Goal: Task Accomplishment & Management: Manage account settings

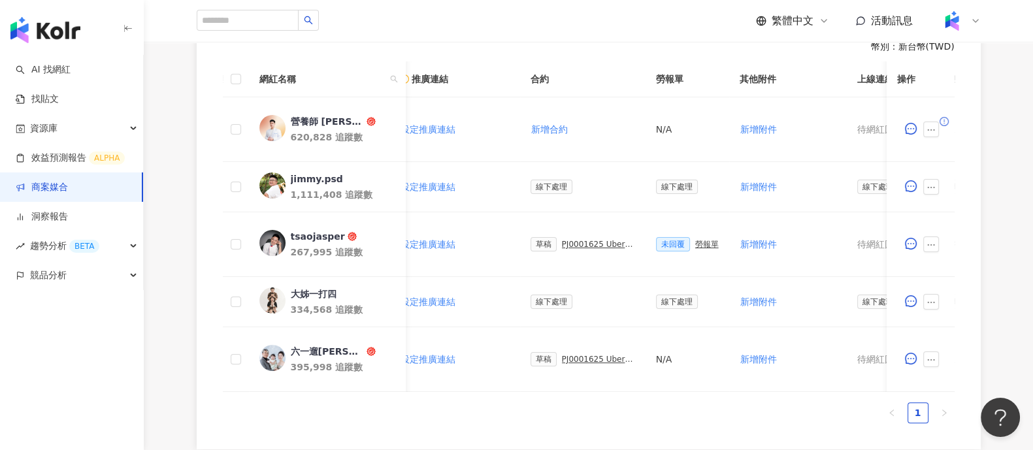
scroll to position [0, 173]
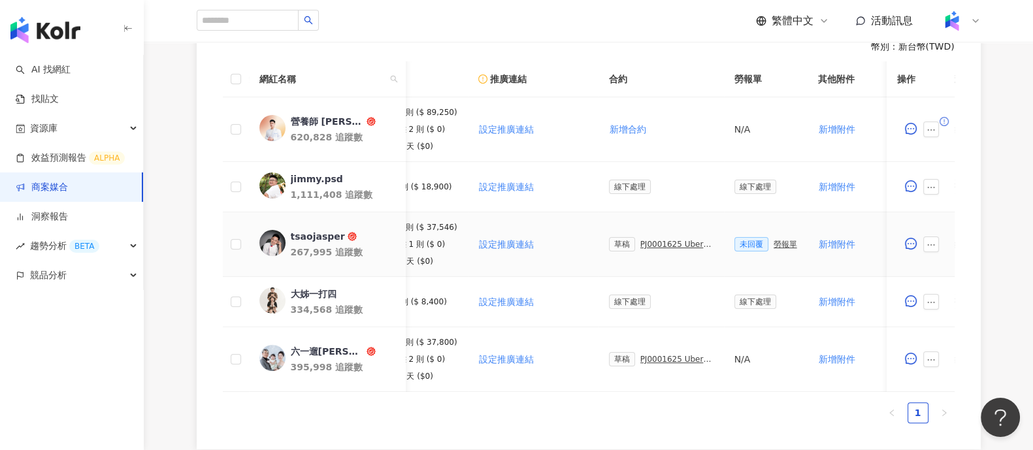
click at [663, 246] on div "PJ0001625 Uber Eats_生鮮雜貨Q3_KOL合作" at bounding box center [676, 244] width 73 height 9
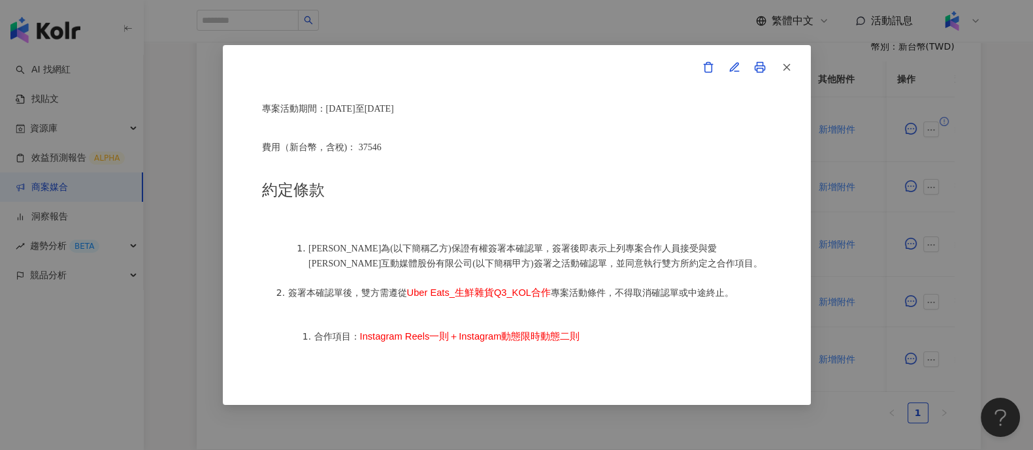
scroll to position [817, 0]
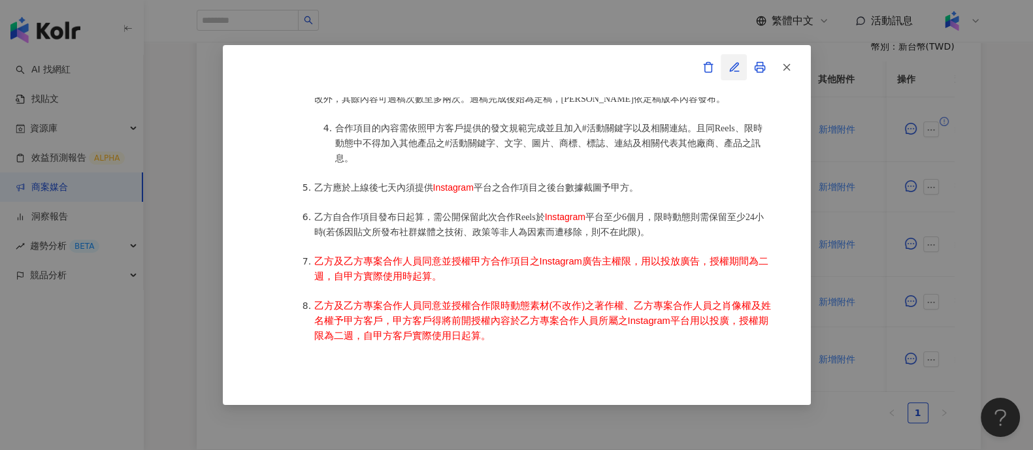
click at [731, 66] on icon "button" at bounding box center [735, 67] width 12 height 12
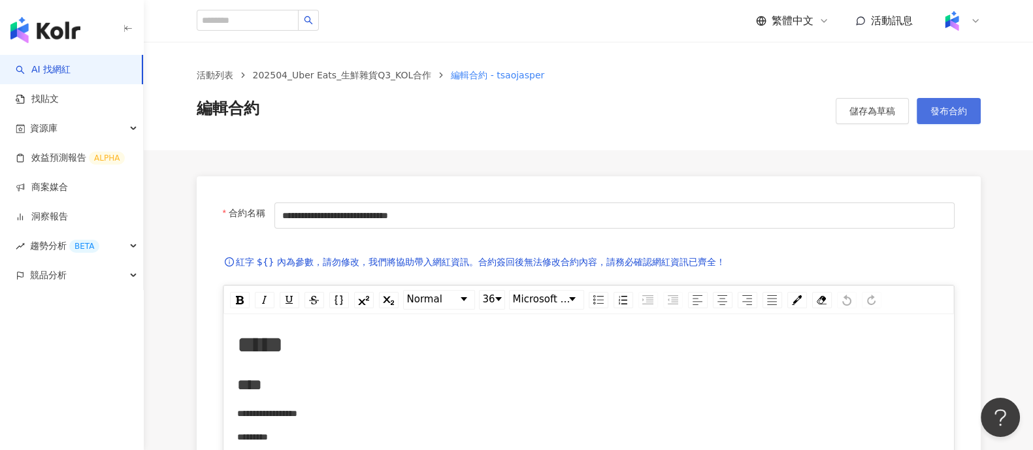
click at [934, 122] on button "發布合約" at bounding box center [949, 111] width 64 height 26
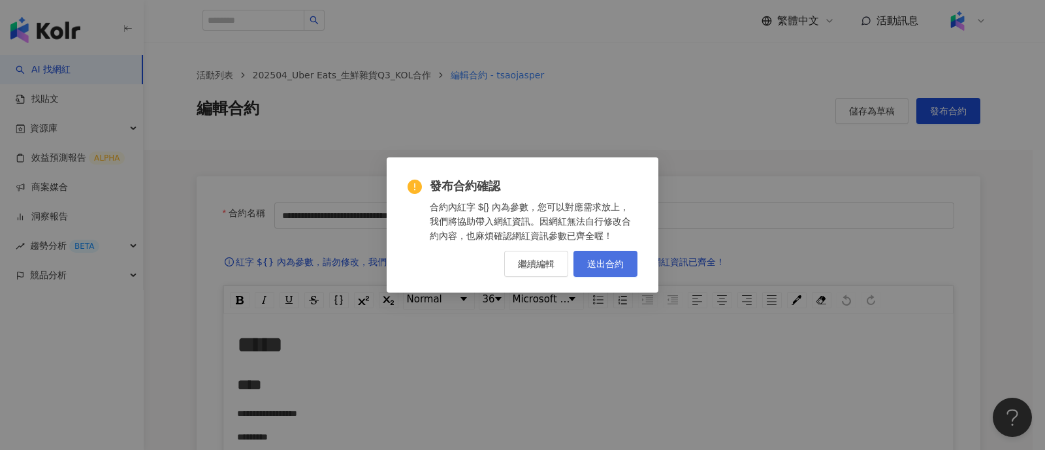
click at [624, 269] on button "送出合約" at bounding box center [606, 264] width 64 height 26
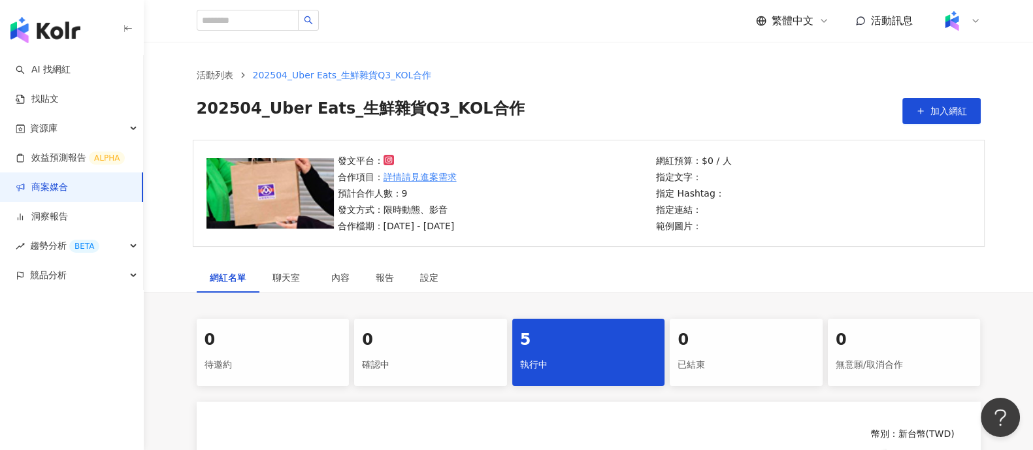
click at [589, 269] on div "網紅名單 聊天室 內容 報告 設定" at bounding box center [589, 278] width 836 height 30
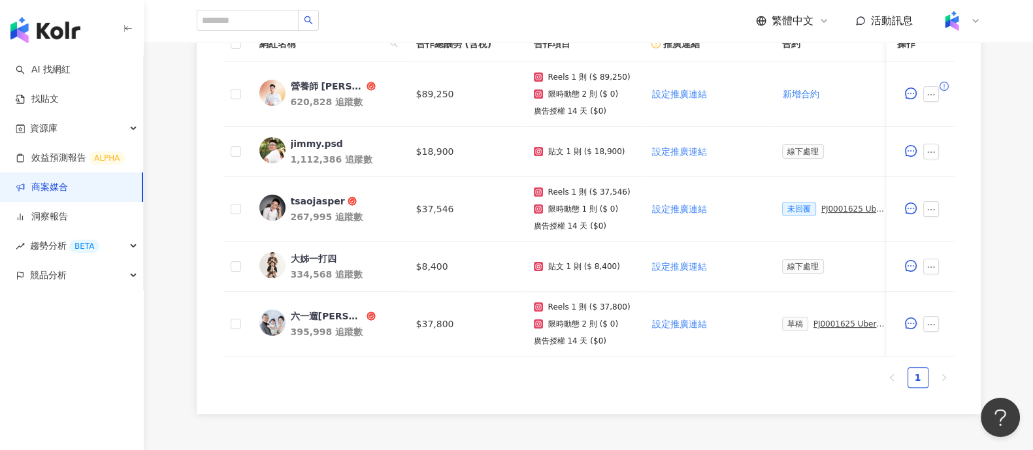
scroll to position [387, 0]
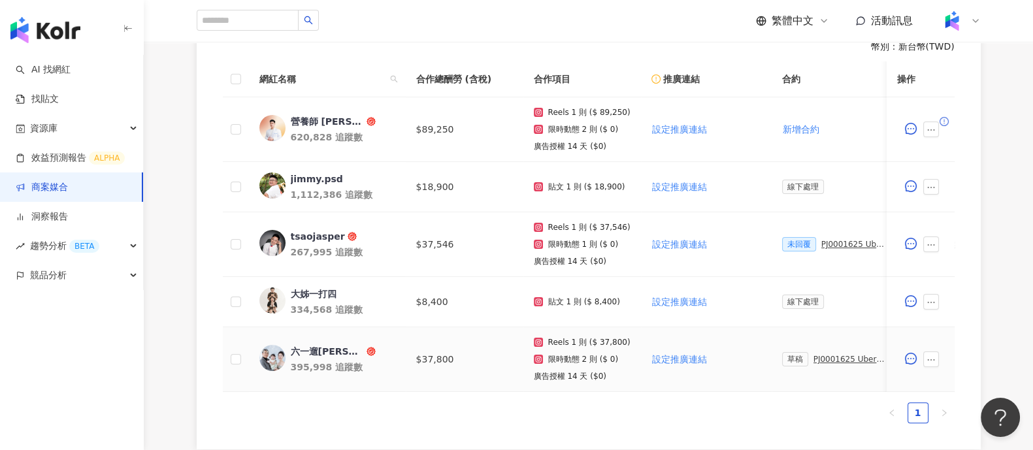
click at [819, 363] on div "草稿 PJ0001625 Uber Eats_生鮮雜貨Q3_KOL合作" at bounding box center [834, 359] width 105 height 14
click at [817, 360] on div "PJ0001625 Uber Eats_生鮮雜貨Q3_KOL合作" at bounding box center [849, 359] width 73 height 9
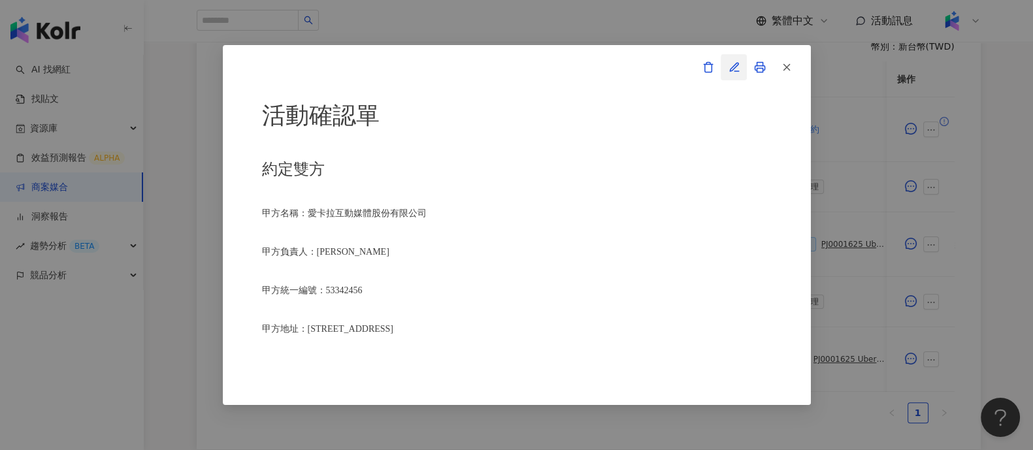
click at [734, 70] on icon "button" at bounding box center [735, 67] width 12 height 12
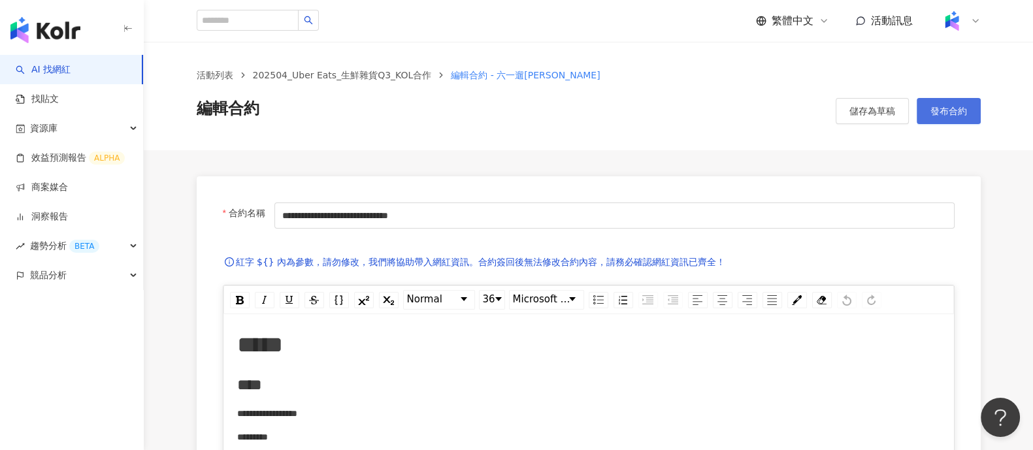
click at [955, 108] on span "發布合約" at bounding box center [948, 111] width 37 height 10
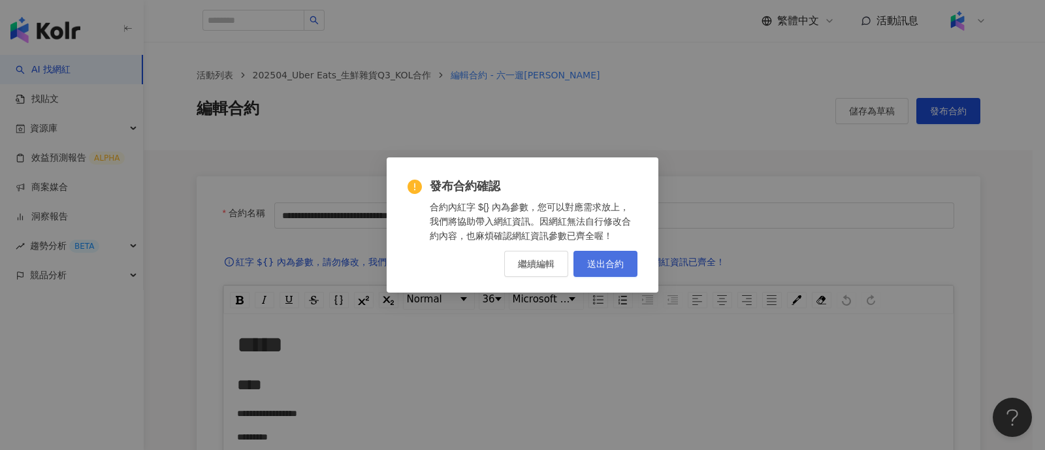
click at [598, 266] on span "送出合約" at bounding box center [605, 264] width 37 height 10
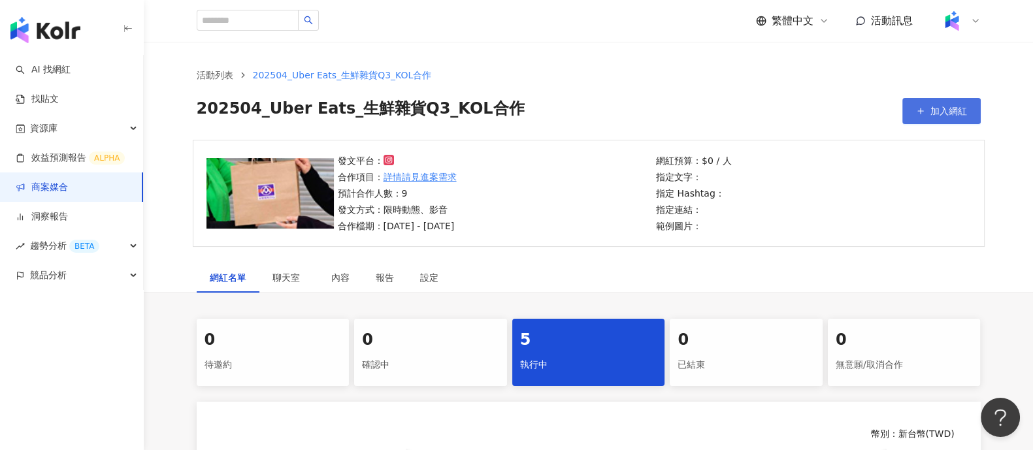
click at [931, 106] on span "加入網紅" at bounding box center [948, 111] width 37 height 10
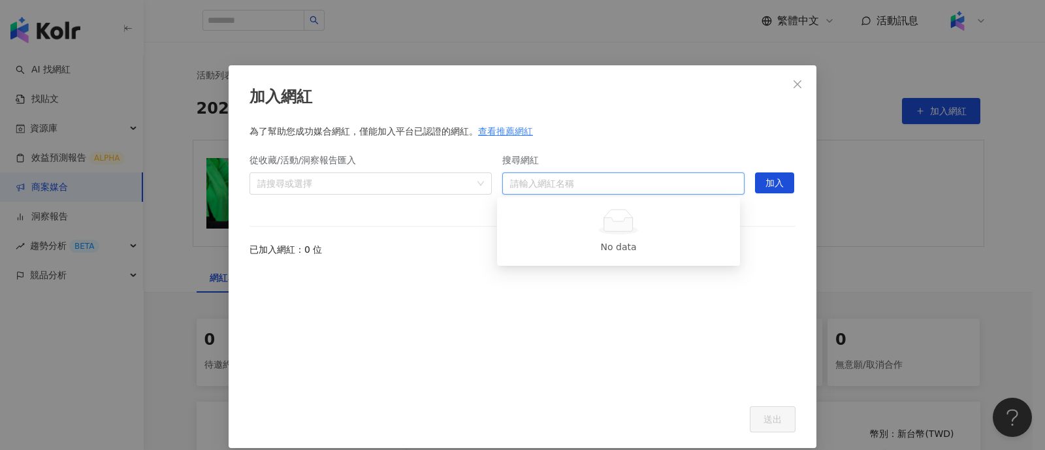
click at [514, 185] on input "搜尋網紅" at bounding box center [623, 183] width 227 height 21
paste input "********"
type input "********"
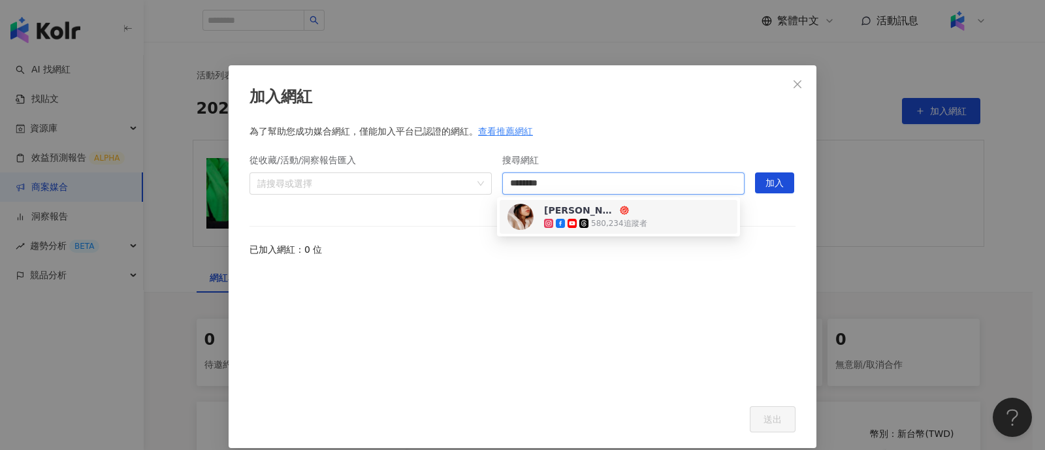
click at [613, 220] on div "580,234 追蹤者" at bounding box center [619, 223] width 56 height 11
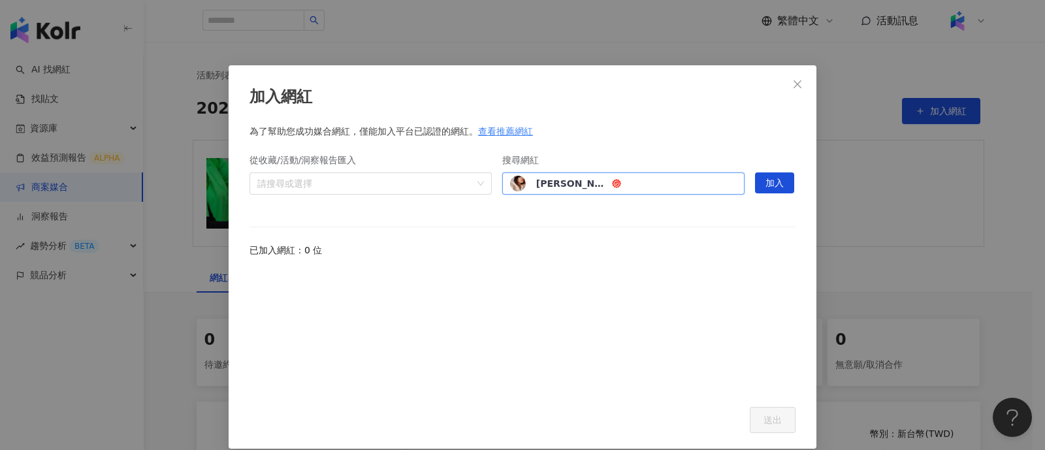
drag, startPoint x: 773, startPoint y: 185, endPoint x: 715, endPoint y: 282, distance: 113.1
click at [772, 185] on span "加入" at bounding box center [775, 183] width 18 height 21
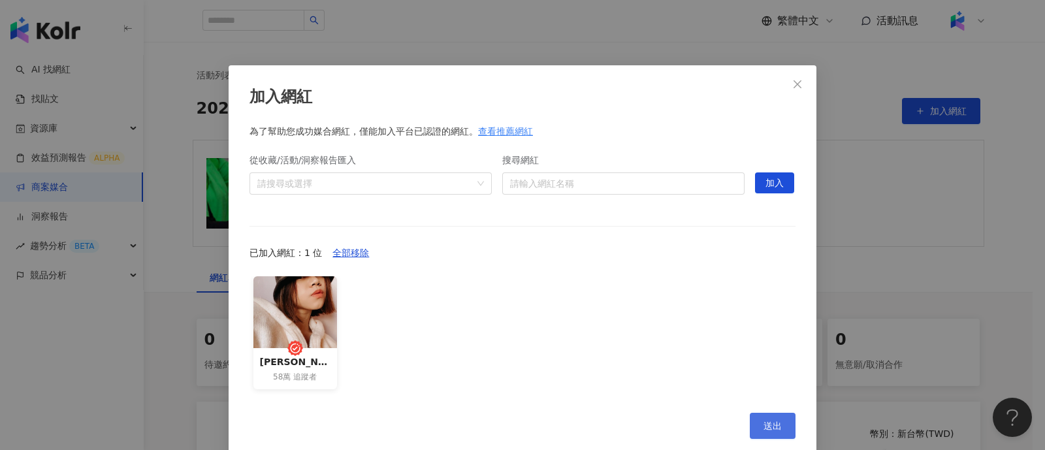
click at [776, 421] on span "送出" at bounding box center [773, 426] width 18 height 10
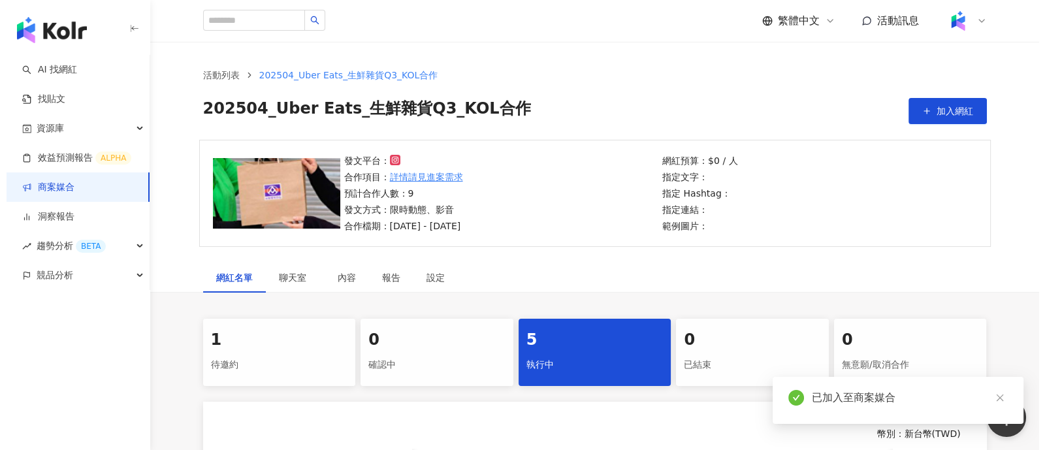
scroll to position [245, 0]
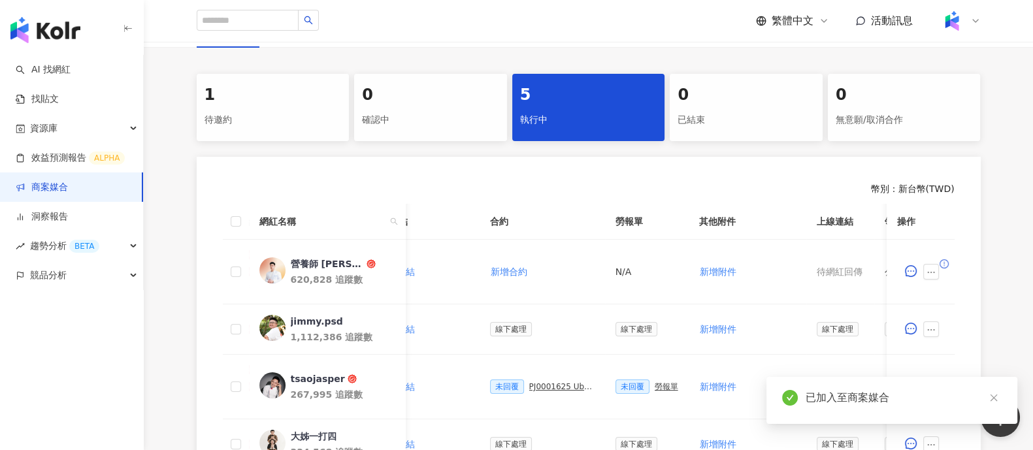
click at [286, 114] on div "待邀約" at bounding box center [273, 120] width 137 height 22
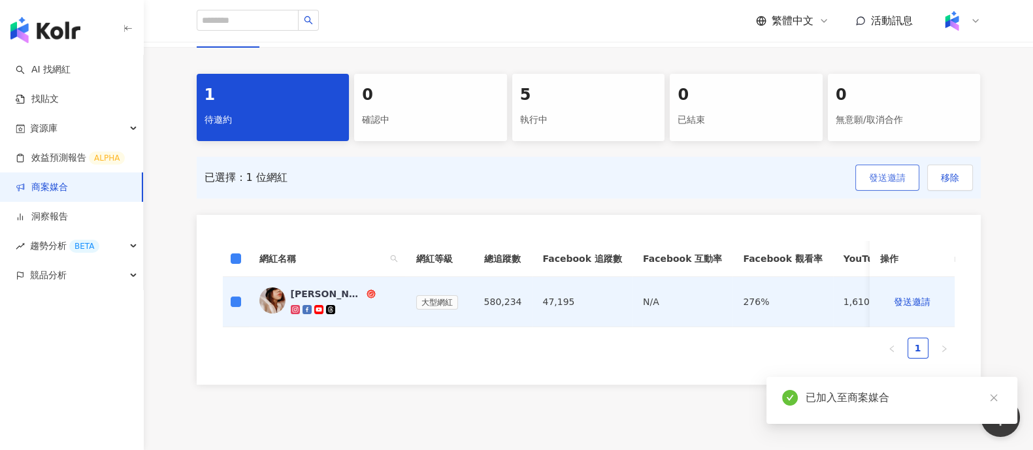
click at [882, 182] on span "發送邀請" at bounding box center [887, 177] width 37 height 10
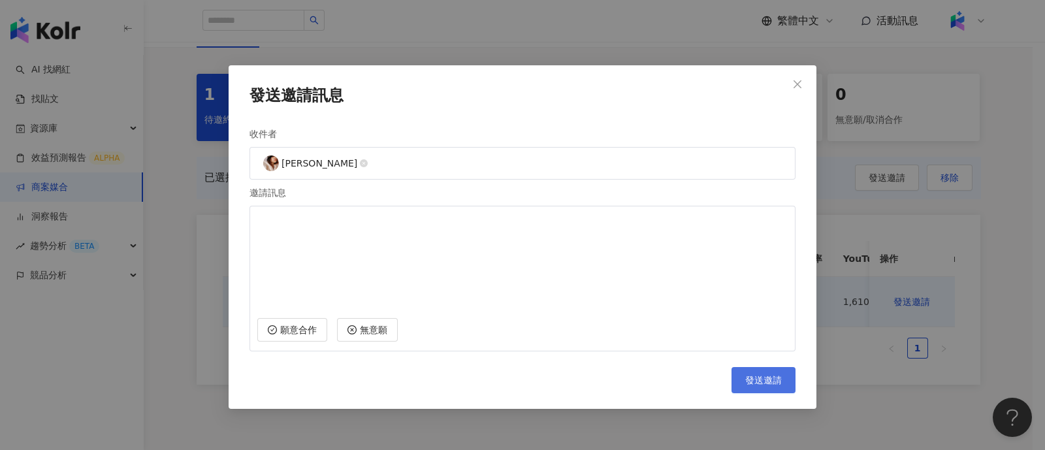
click at [775, 367] on button "發送邀請" at bounding box center [764, 380] width 64 height 26
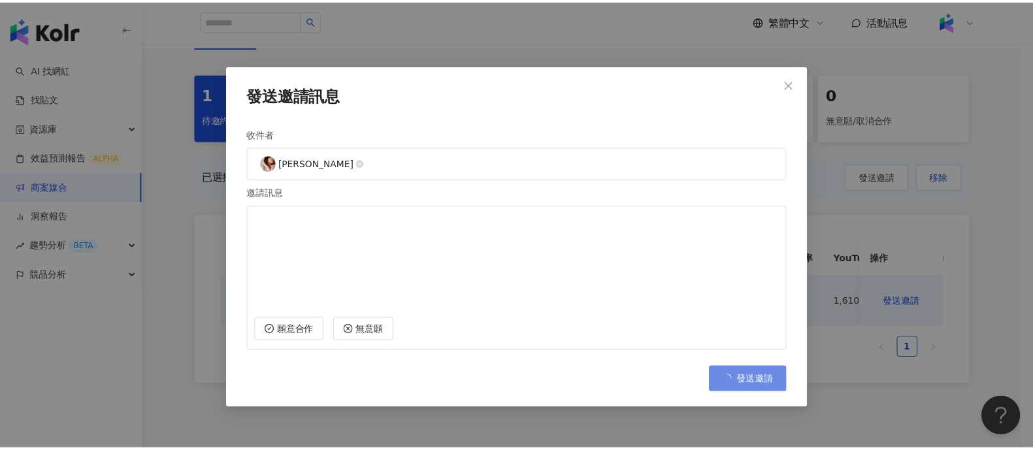
scroll to position [59, 0]
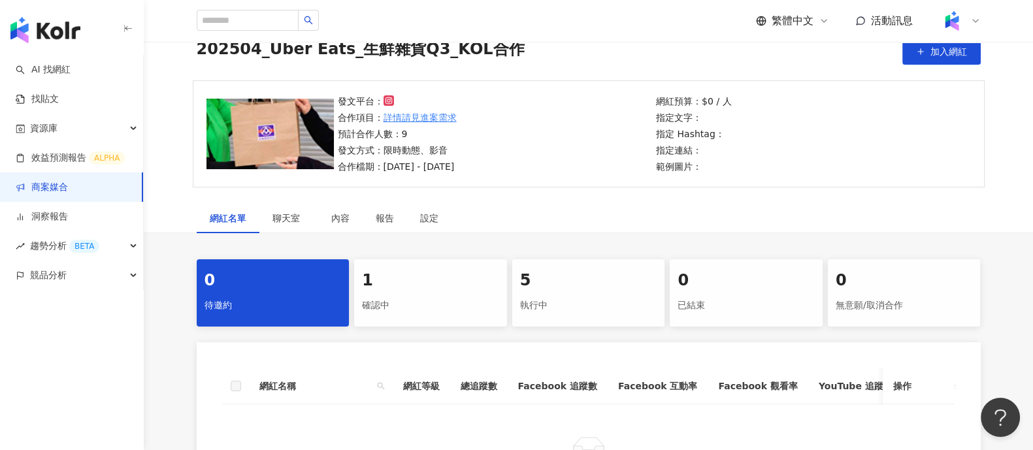
click at [421, 291] on div "1 確認中" at bounding box center [430, 292] width 153 height 67
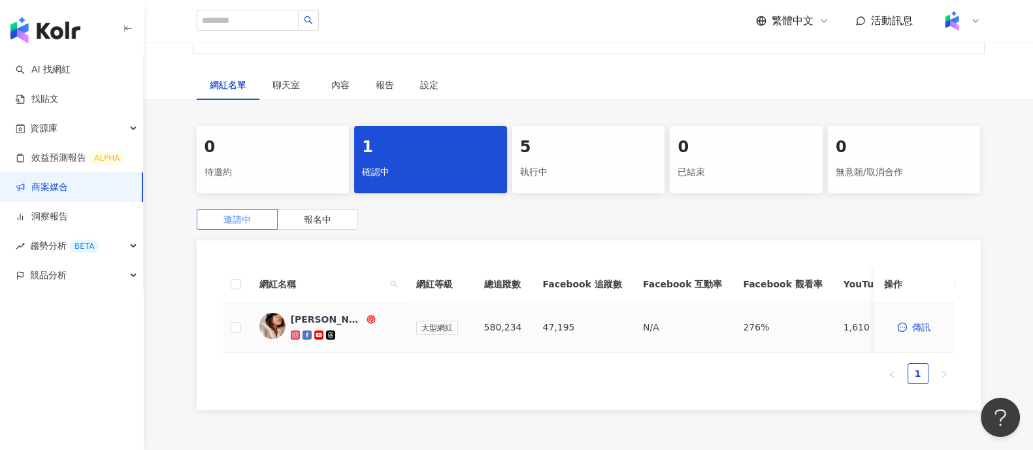
scroll to position [223, 0]
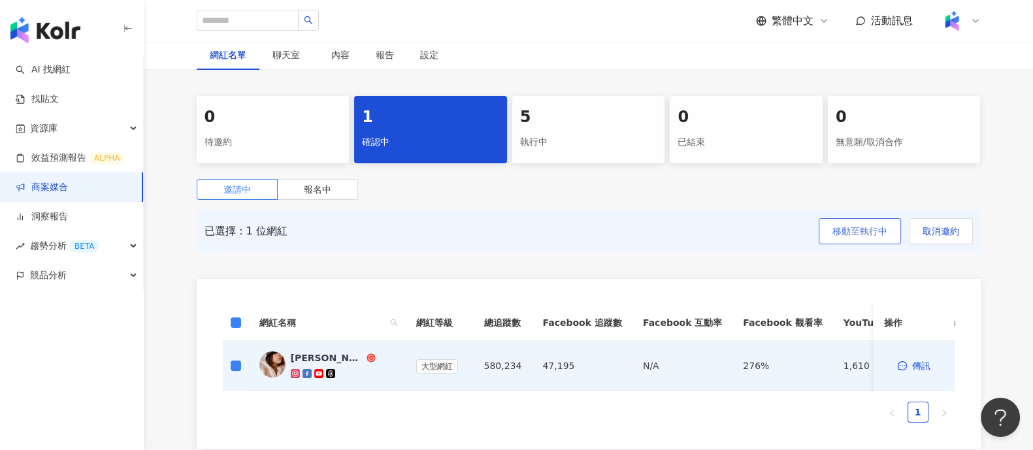
click at [853, 226] on span "移動至執行中" at bounding box center [859, 231] width 55 height 10
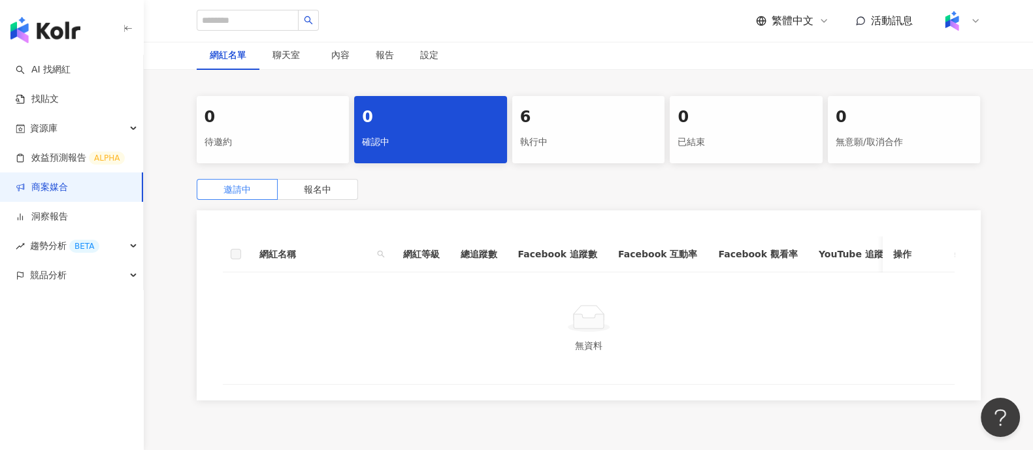
click at [611, 139] on div "執行中" at bounding box center [588, 142] width 137 height 22
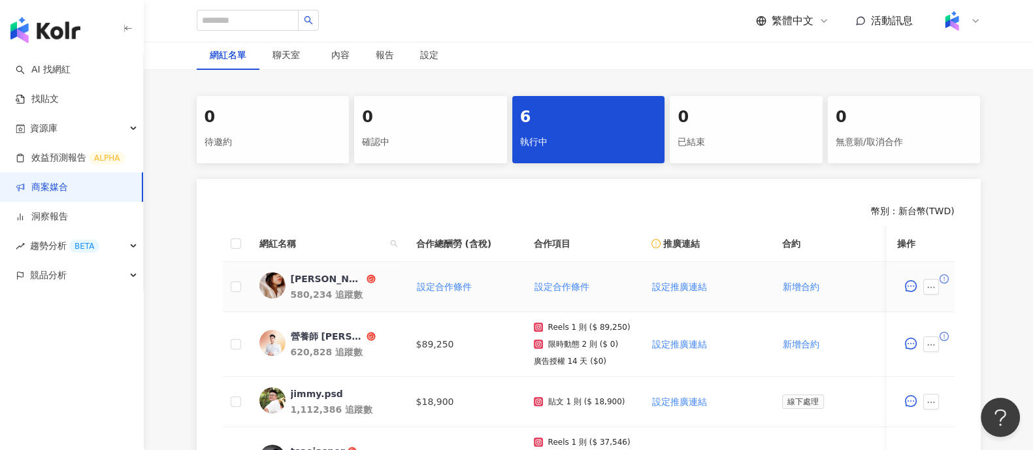
click at [939, 284] on span at bounding box center [933, 287] width 21 height 16
click at [934, 285] on icon "ellipsis" at bounding box center [931, 287] width 9 height 9
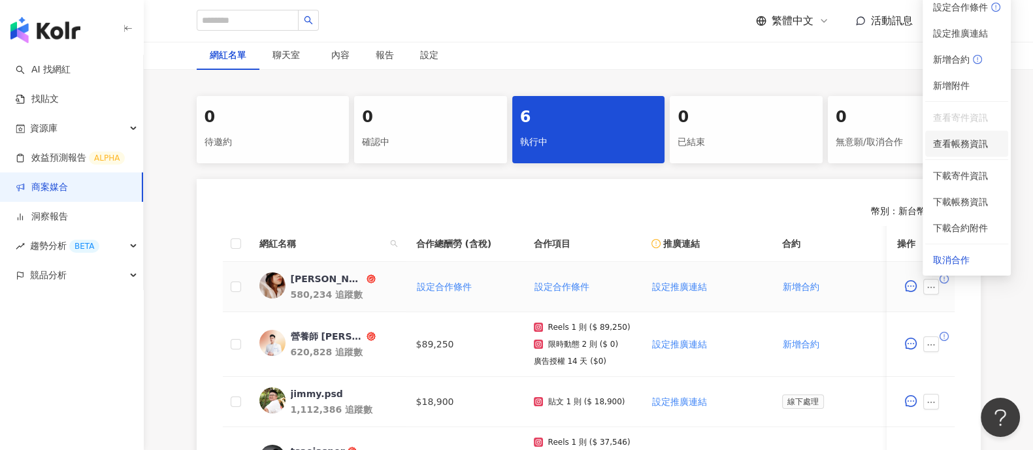
click at [979, 140] on span "查看帳務資訊" at bounding box center [966, 144] width 67 height 14
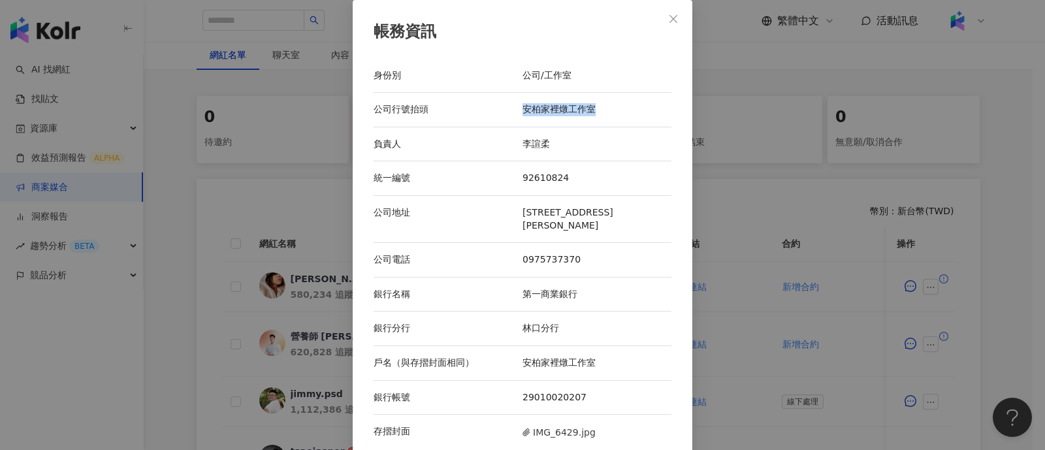
drag, startPoint x: 519, startPoint y: 108, endPoint x: 617, endPoint y: 101, distance: 99.0
click at [617, 101] on div "公司行號抬頭 安柏家裡燉工作室" at bounding box center [523, 110] width 298 height 35
copy div "安柏家裡燉工作室"
click at [820, 280] on div "帳務資訊 身份別 公司/工作室 公司行號抬頭 安柏家裡燉工作室 負責人 李諠柔 統一編號 92610824 公司地址 [STREET_ADDRESS][PER…" at bounding box center [522, 225] width 1045 height 450
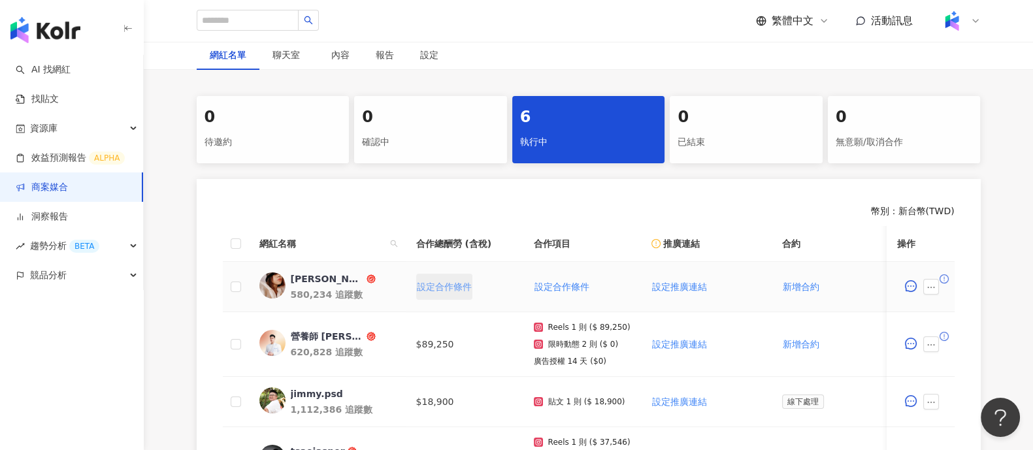
click at [469, 287] on span "設定合作條件" at bounding box center [444, 287] width 55 height 10
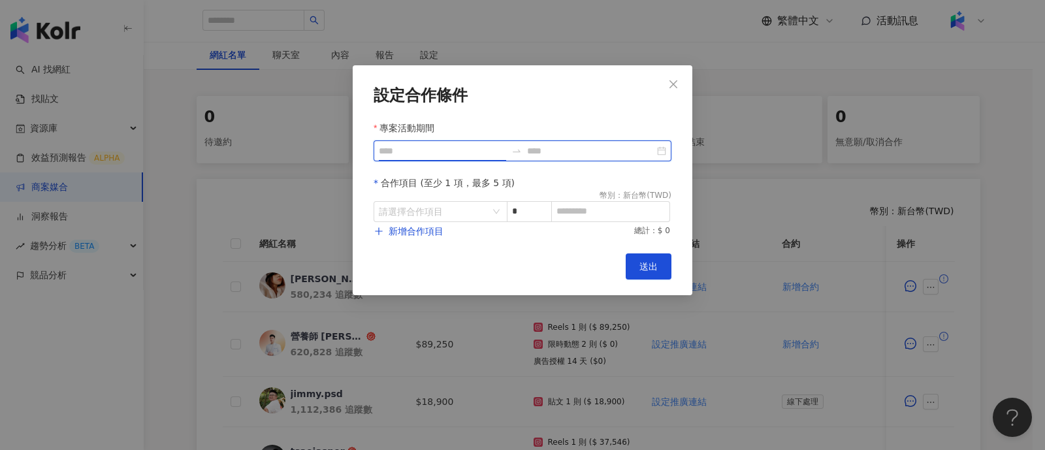
click at [455, 144] on input "專案活動期間" at bounding box center [442, 151] width 127 height 14
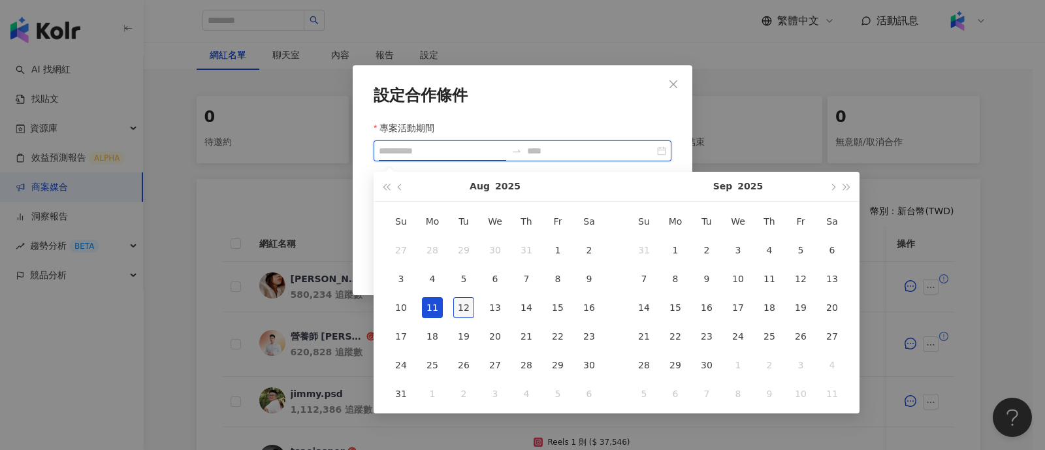
type input "**********"
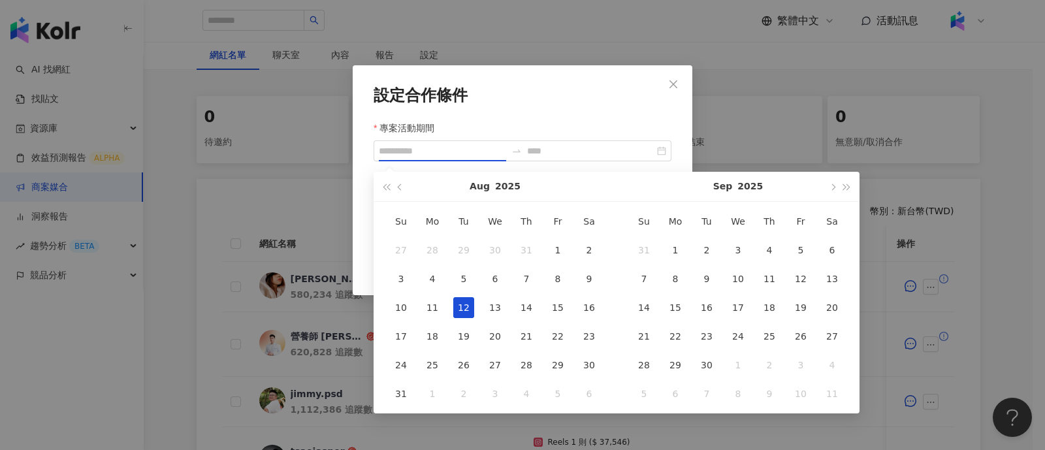
click at [467, 299] on div "12" at bounding box center [463, 307] width 21 height 21
type input "**********"
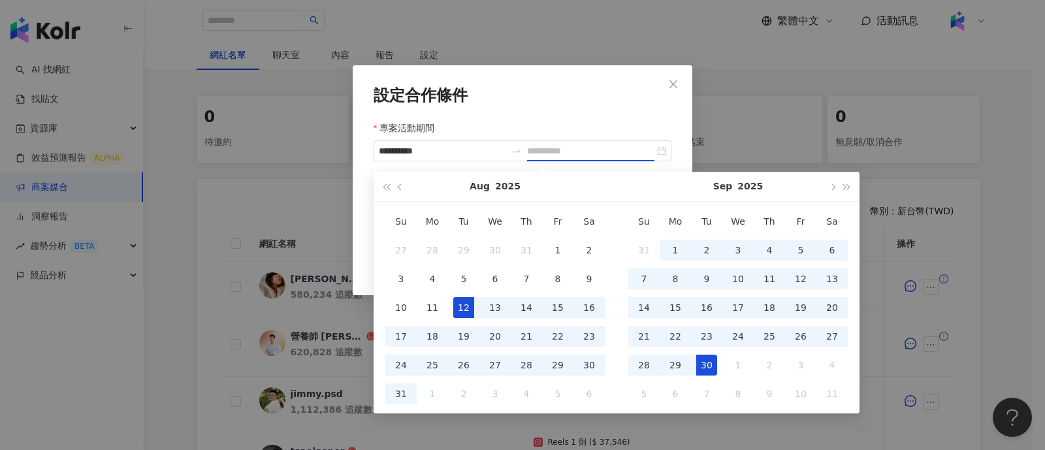
click at [712, 369] on div "30" at bounding box center [707, 365] width 21 height 21
type input "**********"
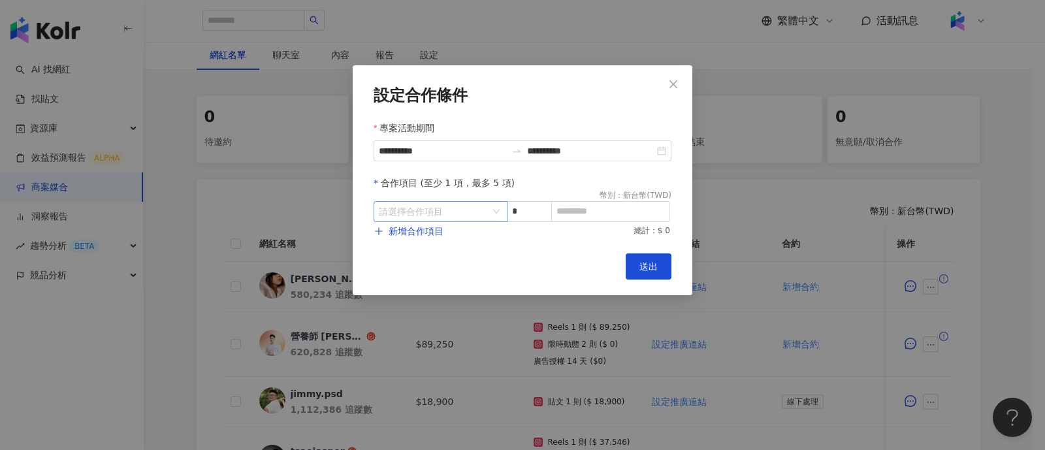
click at [478, 210] on input "search" at bounding box center [434, 212] width 110 height 20
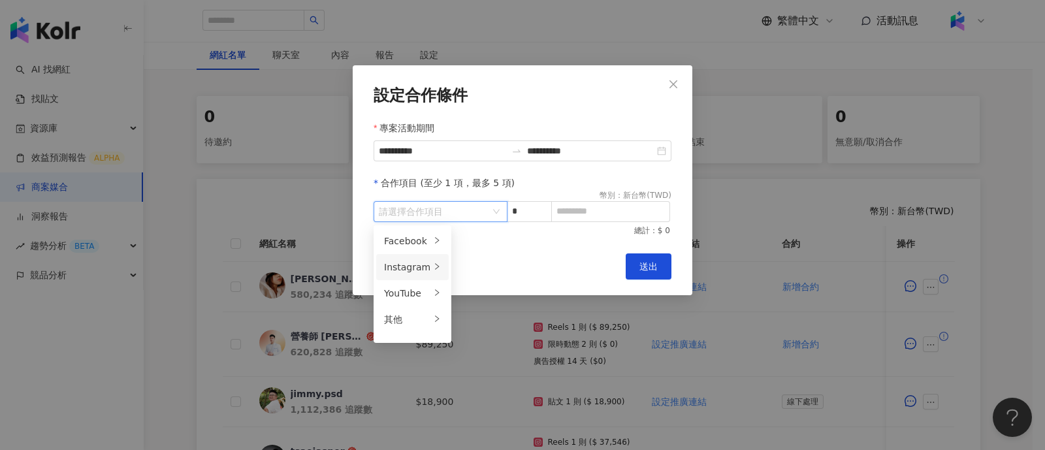
click at [402, 271] on div "Instagram" at bounding box center [407, 267] width 46 height 14
click at [484, 247] on div "貼文" at bounding box center [489, 241] width 52 height 14
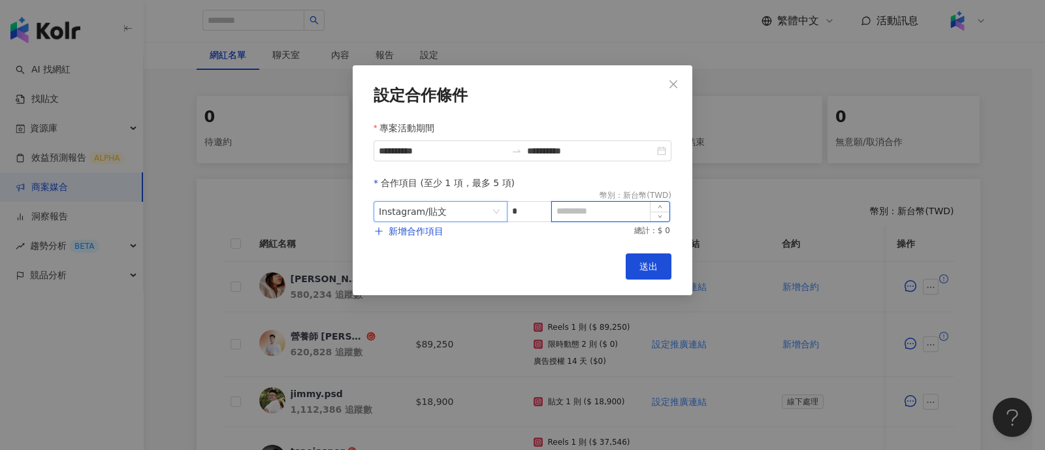
click at [570, 216] on input at bounding box center [611, 212] width 118 height 20
paste input "*****"
type input "*****"
click at [644, 266] on span "送出" at bounding box center [649, 266] width 18 height 10
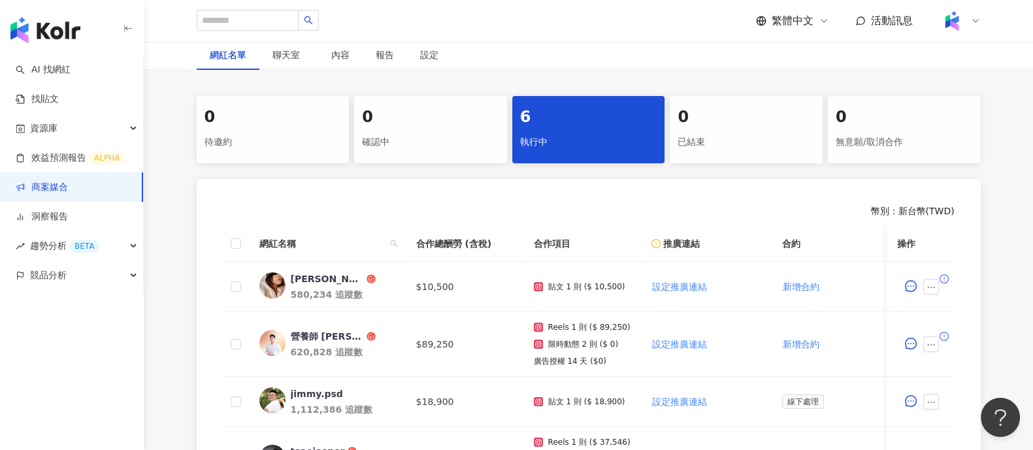
click at [831, 67] on div "網紅名單 聊天室 內容 報告 設定" at bounding box center [589, 55] width 836 height 30
